Goal: Task Accomplishment & Management: Manage account settings

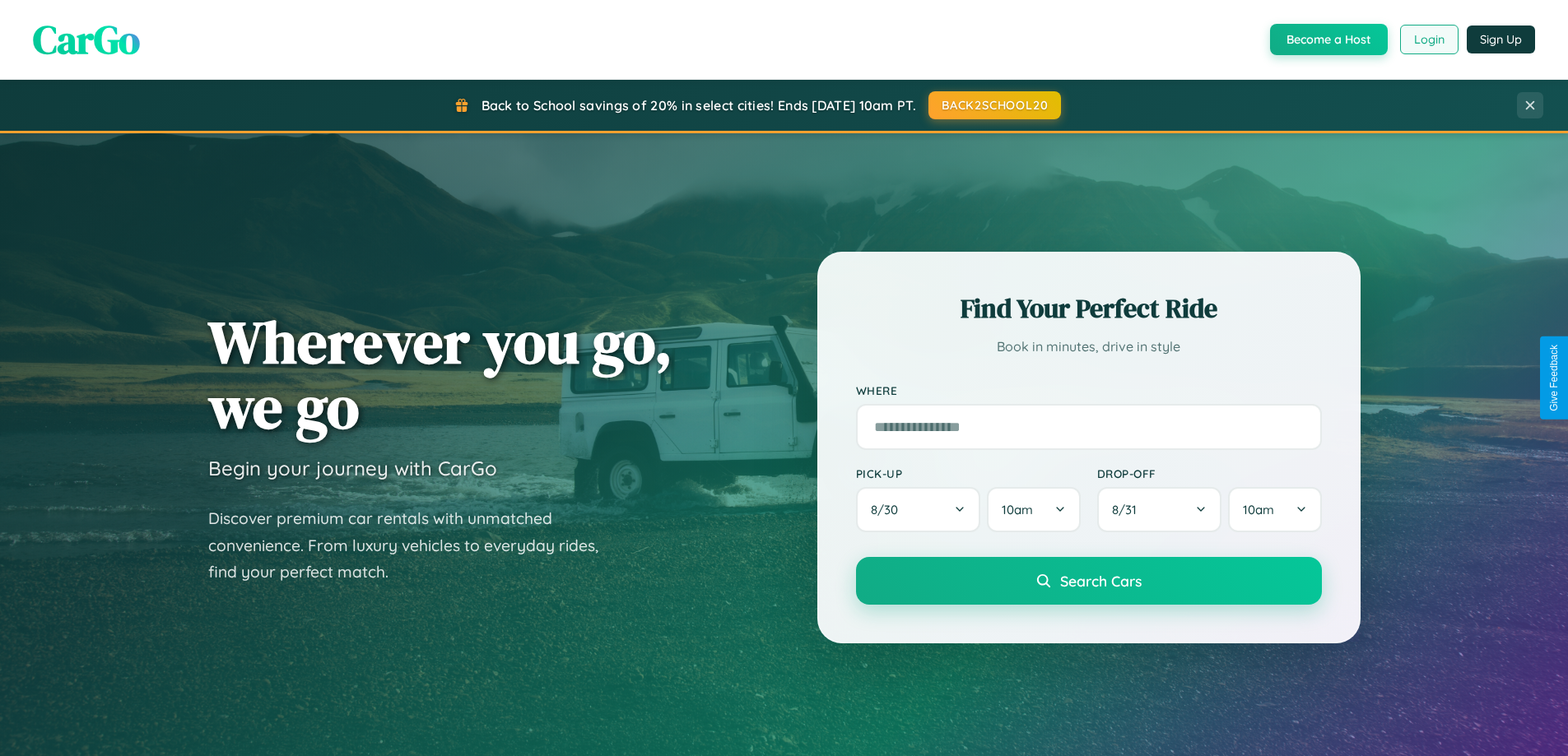
click at [1428, 39] on button "Login" at bounding box center [1429, 39] width 59 height 30
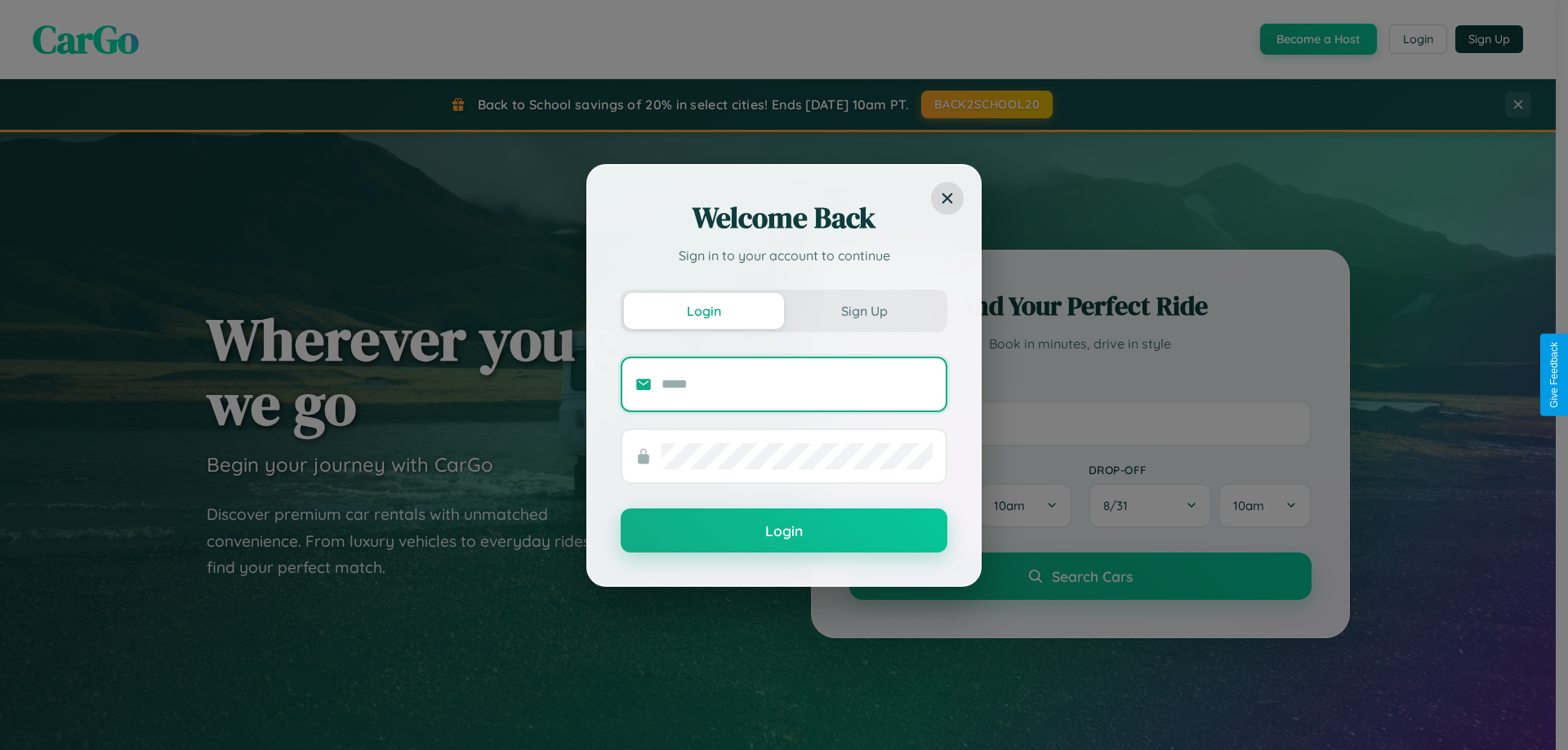
click at [797, 384] on input "text" at bounding box center [797, 385] width 271 height 26
type input "**********"
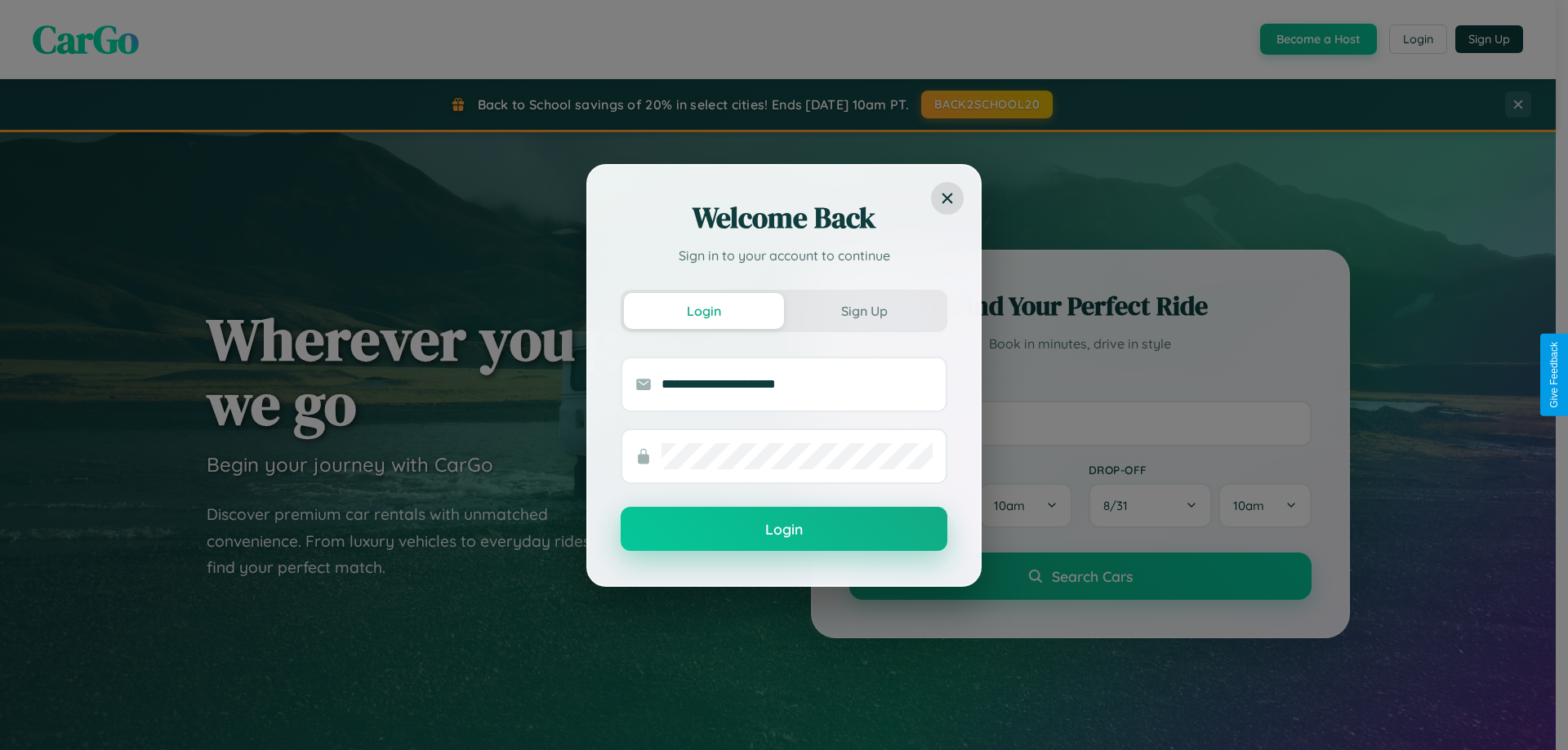
click at [784, 530] on button "Login" at bounding box center [784, 529] width 326 height 44
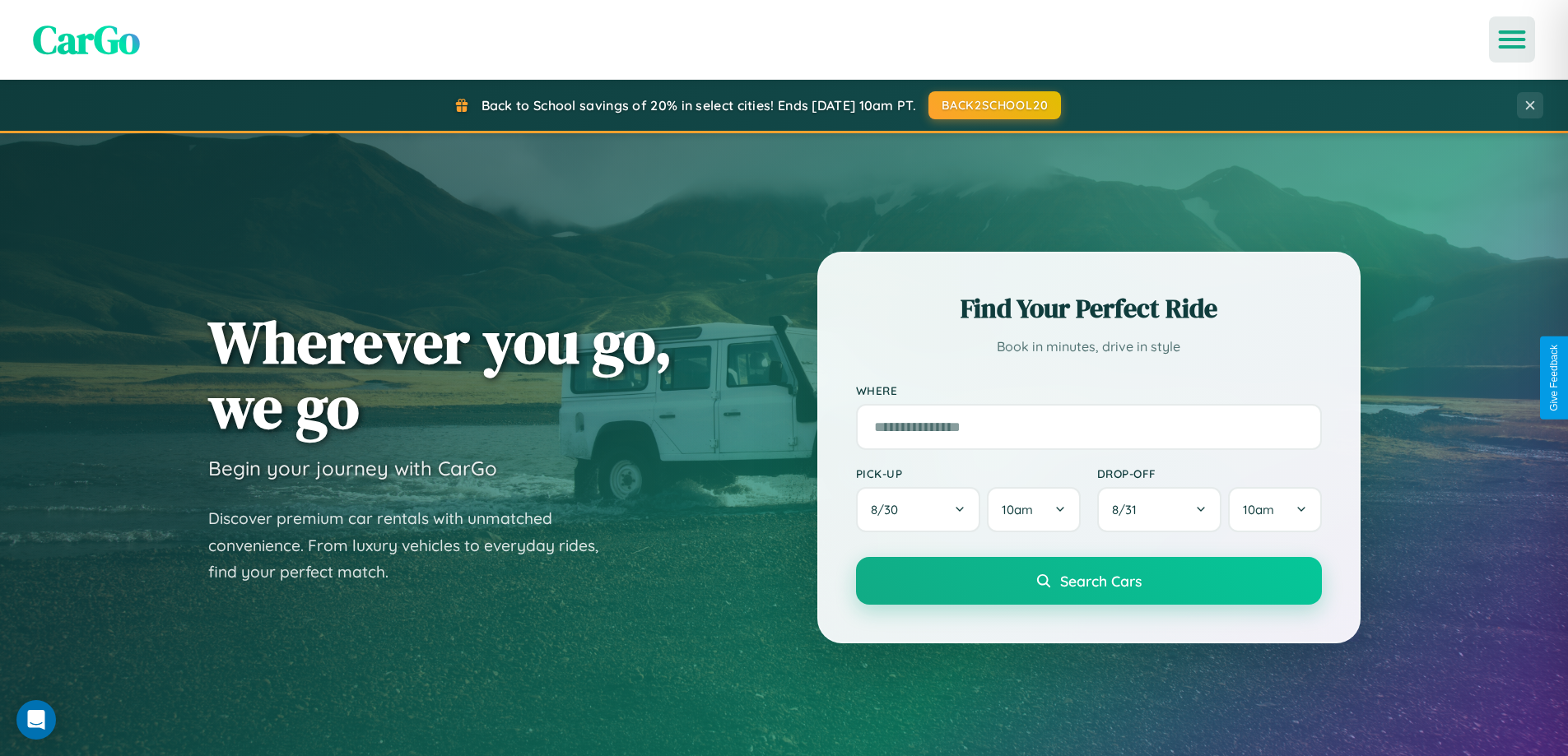
click at [1512, 39] on icon "Open menu" at bounding box center [1512, 39] width 24 height 15
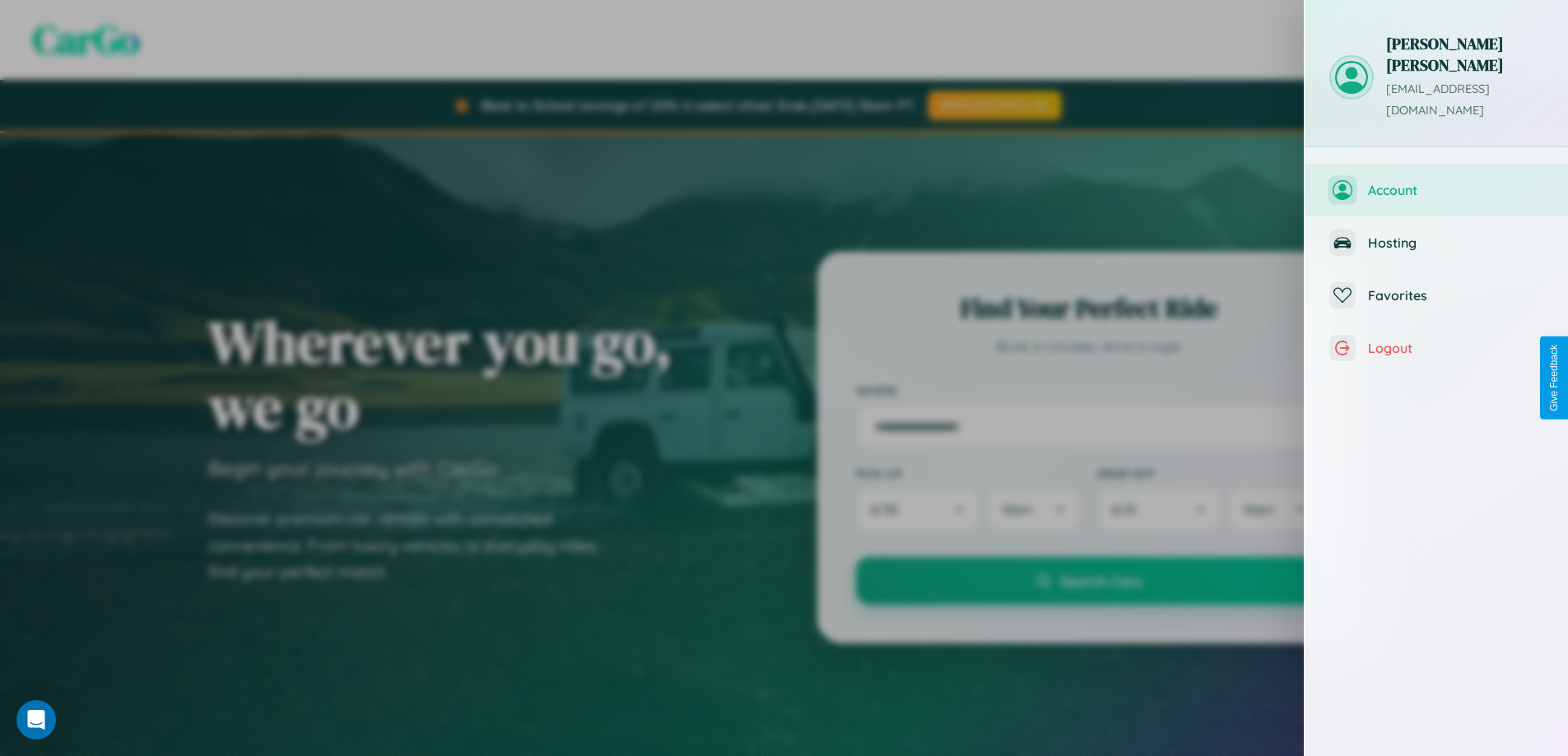
click at [1436, 182] on span "Account" at bounding box center [1456, 189] width 175 height 17
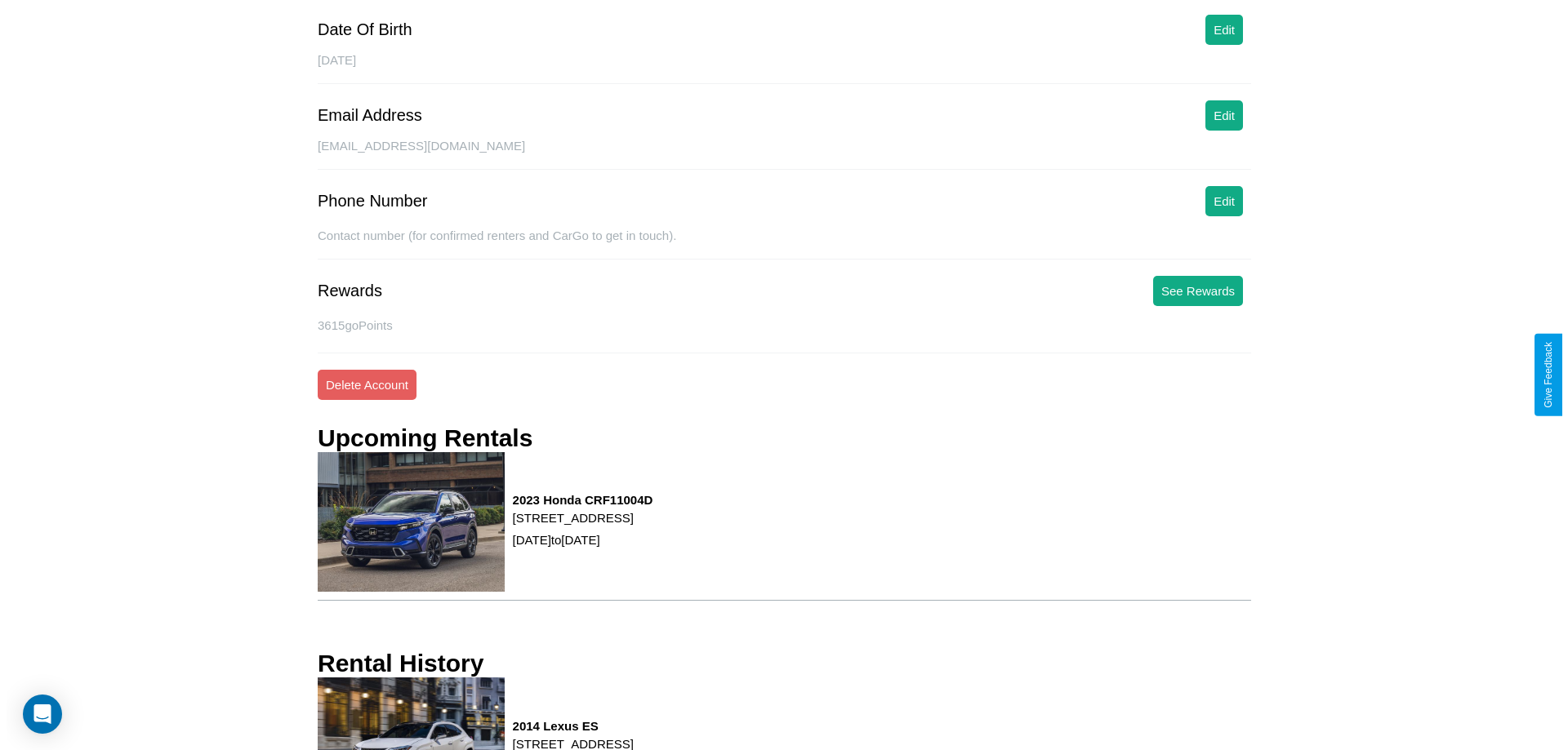
scroll to position [221, 0]
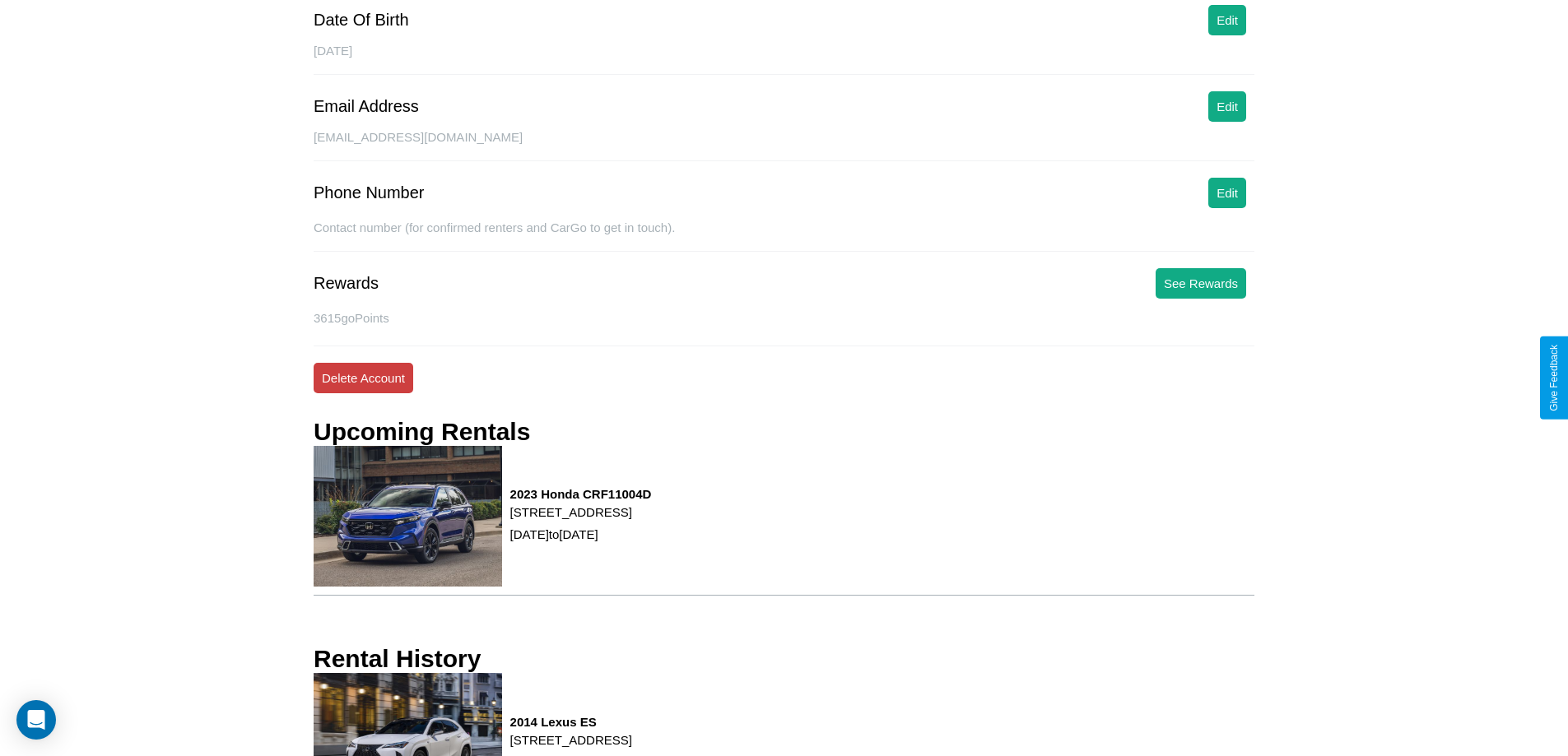
click at [363, 378] on button "Delete Account" at bounding box center [363, 378] width 100 height 31
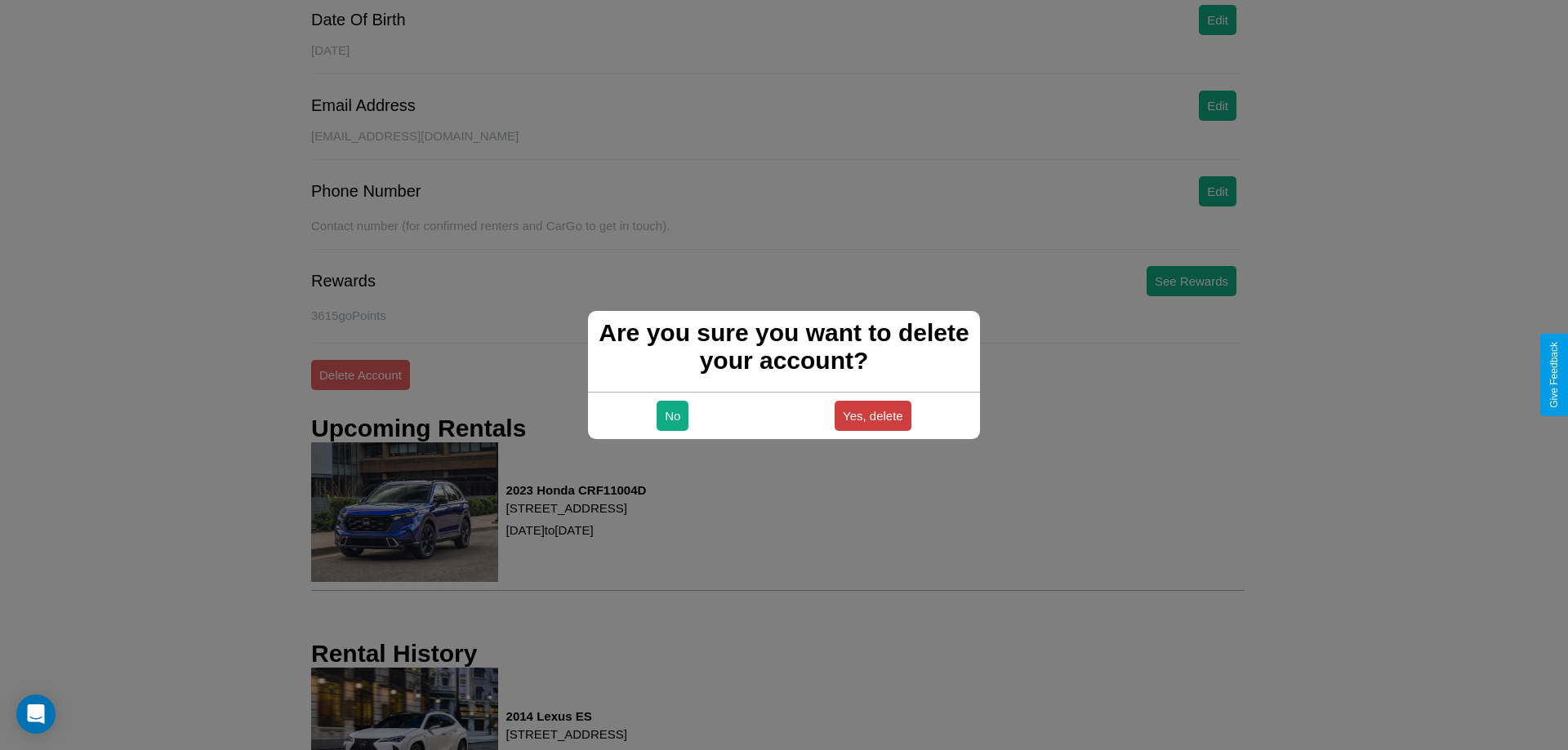
click at [872, 415] on button "Yes, delete" at bounding box center [873, 416] width 77 height 30
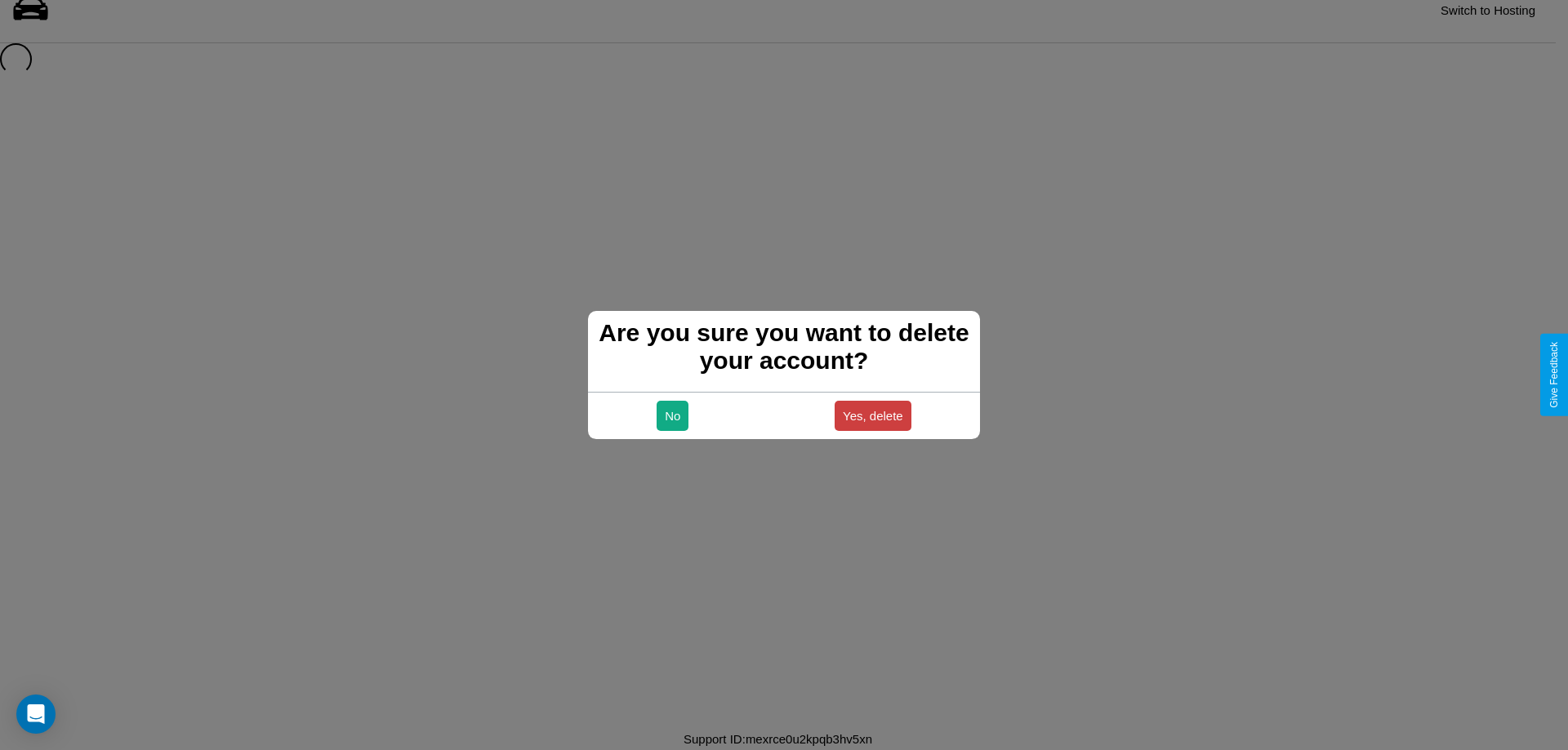
scroll to position [22, 0]
